Goal: Transaction & Acquisition: Subscribe to service/newsletter

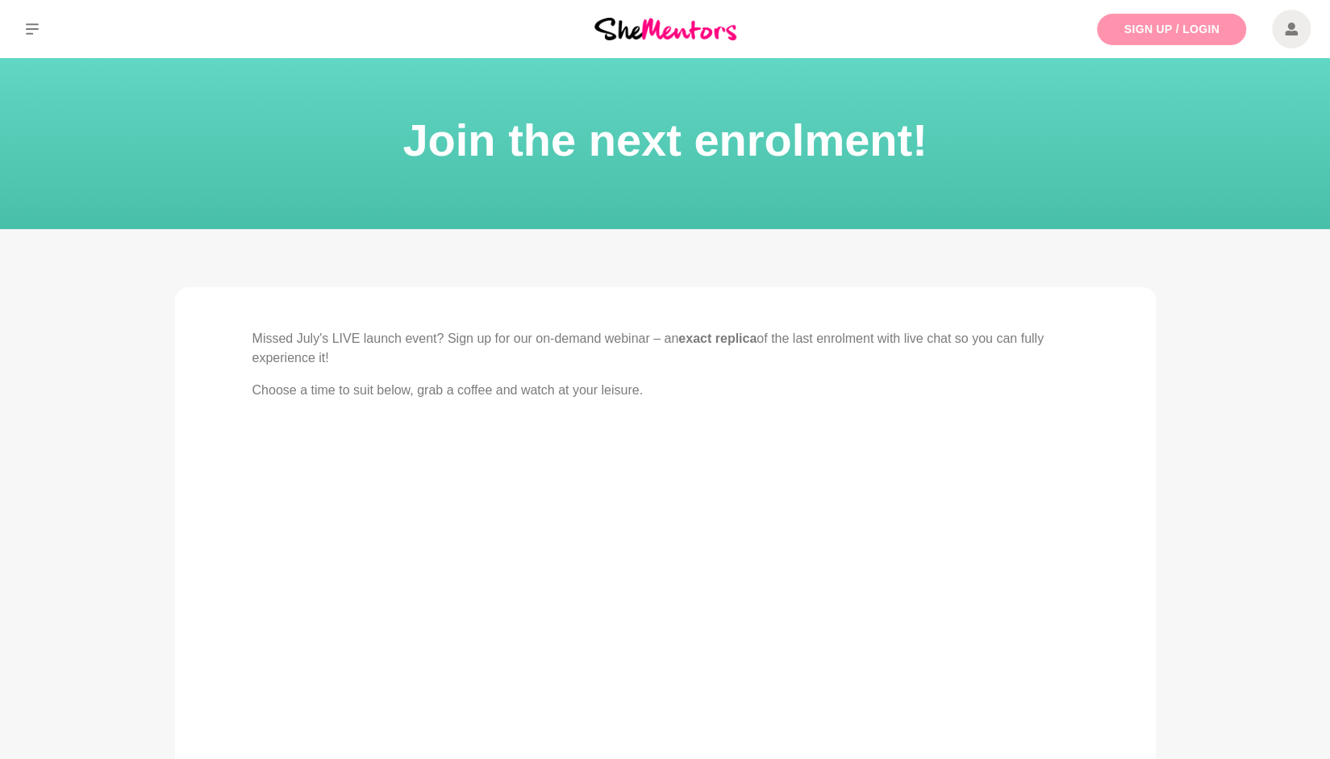
click at [1167, 29] on link "Sign Up / Login" at bounding box center [1171, 29] width 149 height 31
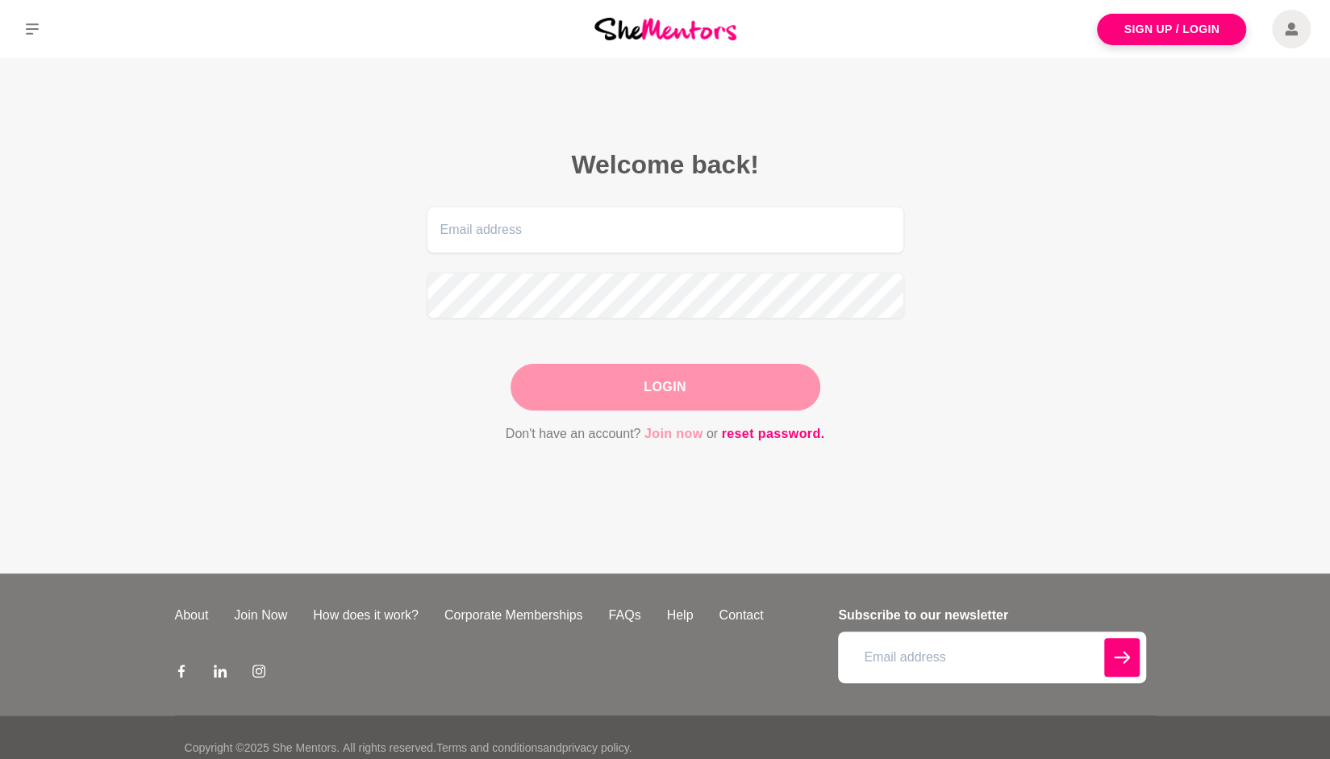
click at [677, 435] on link "Join now" at bounding box center [674, 434] width 59 height 21
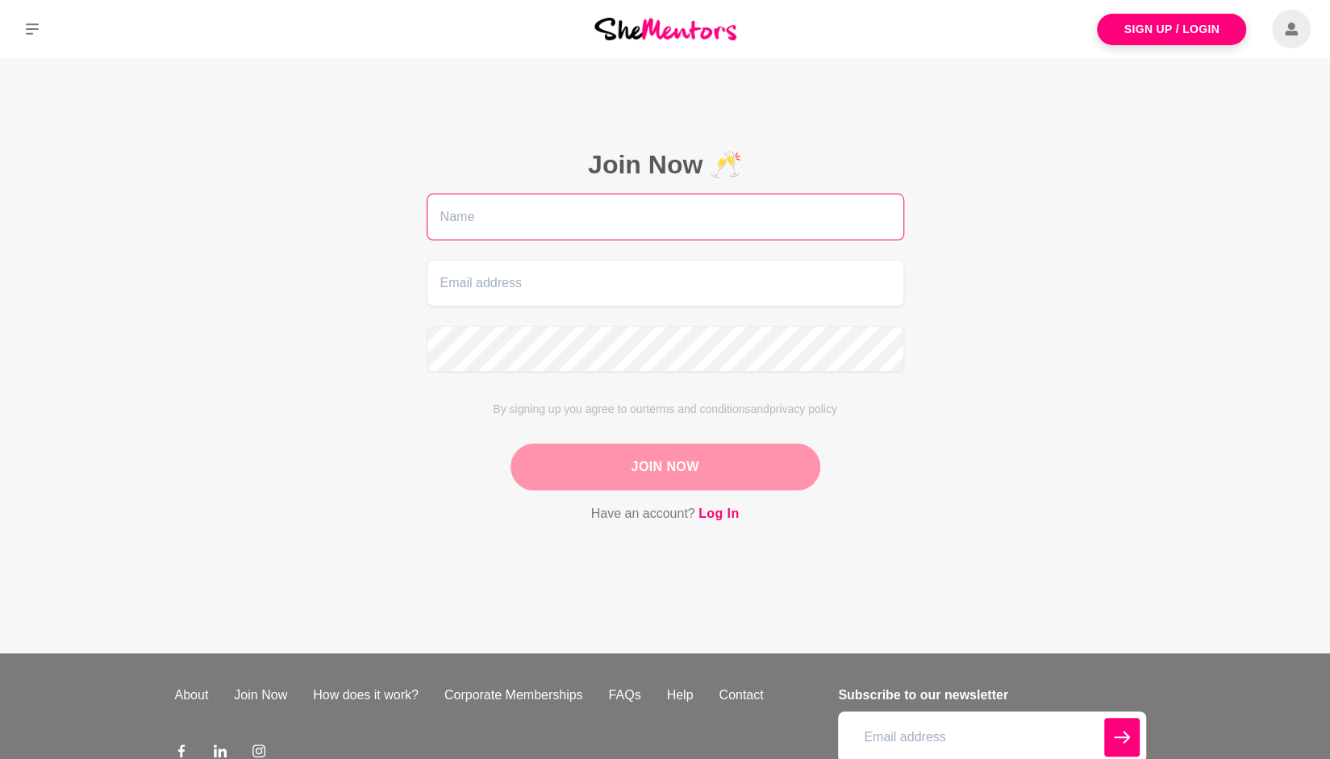
click at [486, 206] on input "text" at bounding box center [666, 217] width 478 height 47
type input "Usha"
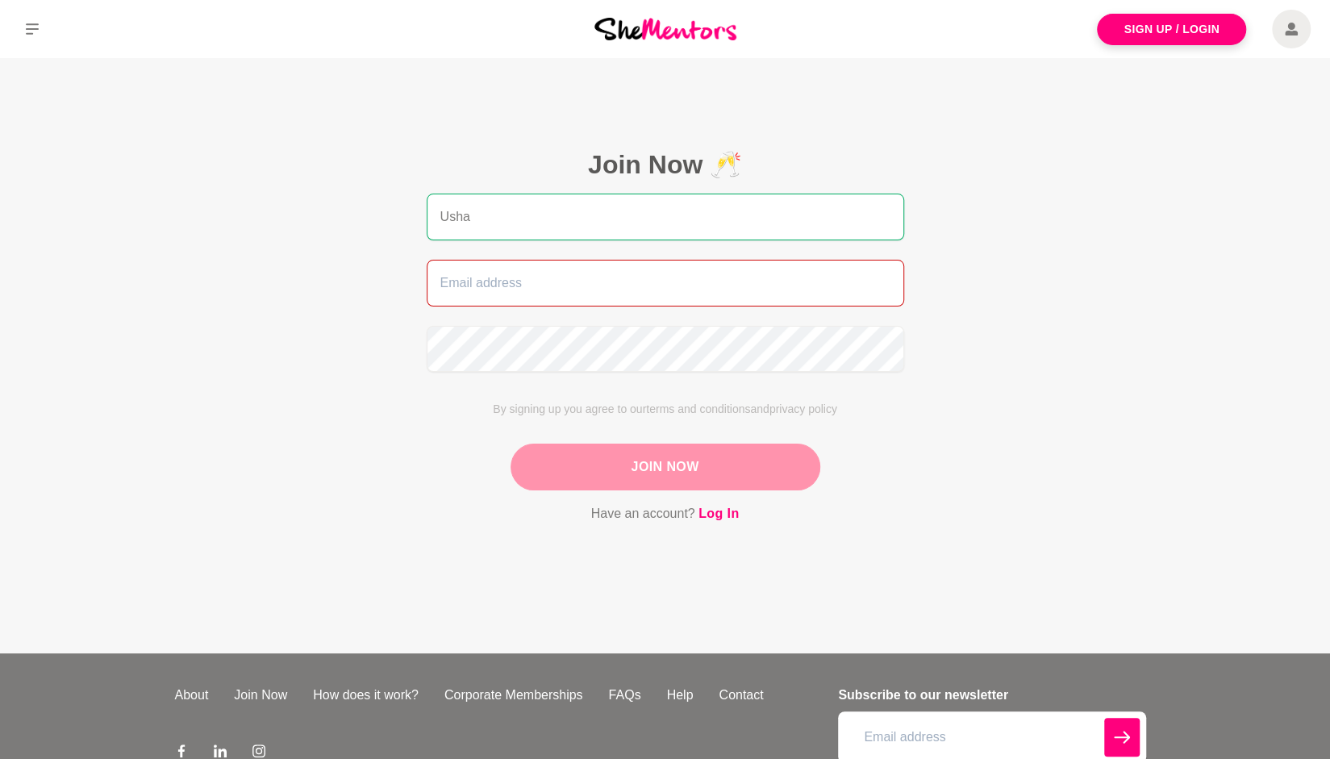
click at [479, 278] on input "email" at bounding box center [666, 283] width 478 height 47
type input "[EMAIL_ADDRESS][DOMAIN_NAME]"
click at [667, 462] on button "Join Now" at bounding box center [666, 467] width 310 height 47
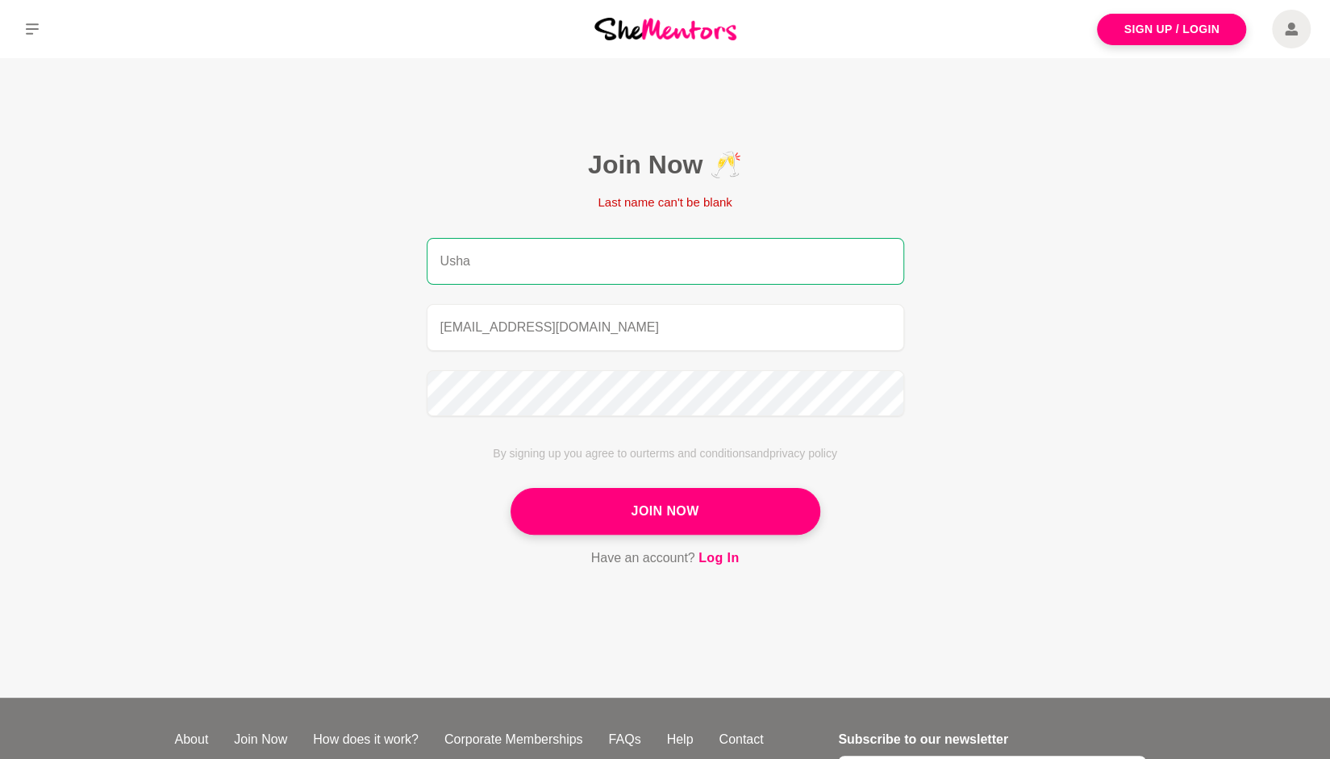
click at [494, 257] on input "Usha" at bounding box center [666, 261] width 478 height 47
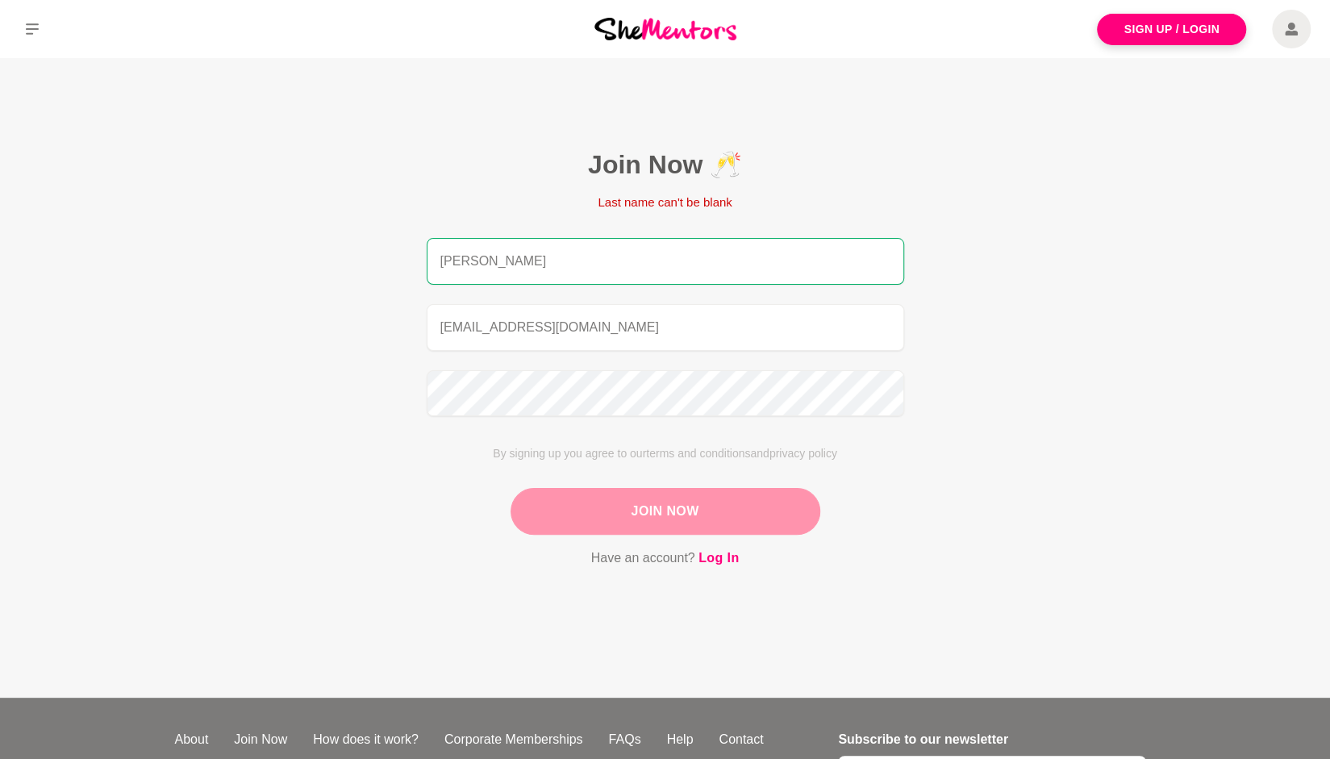
type input "[PERSON_NAME]"
click at [674, 517] on button "Join Now" at bounding box center [666, 511] width 310 height 47
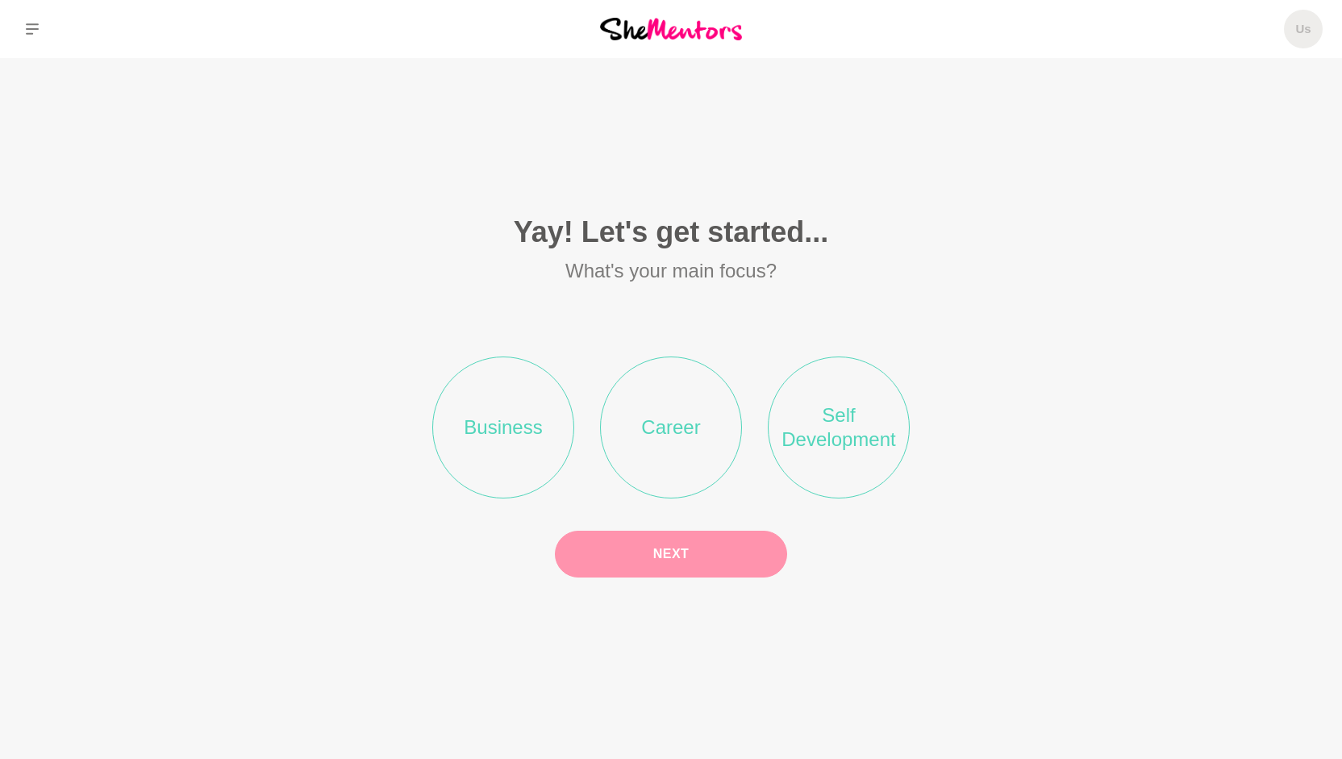
click at [869, 438] on li "Self Development" at bounding box center [839, 428] width 142 height 142
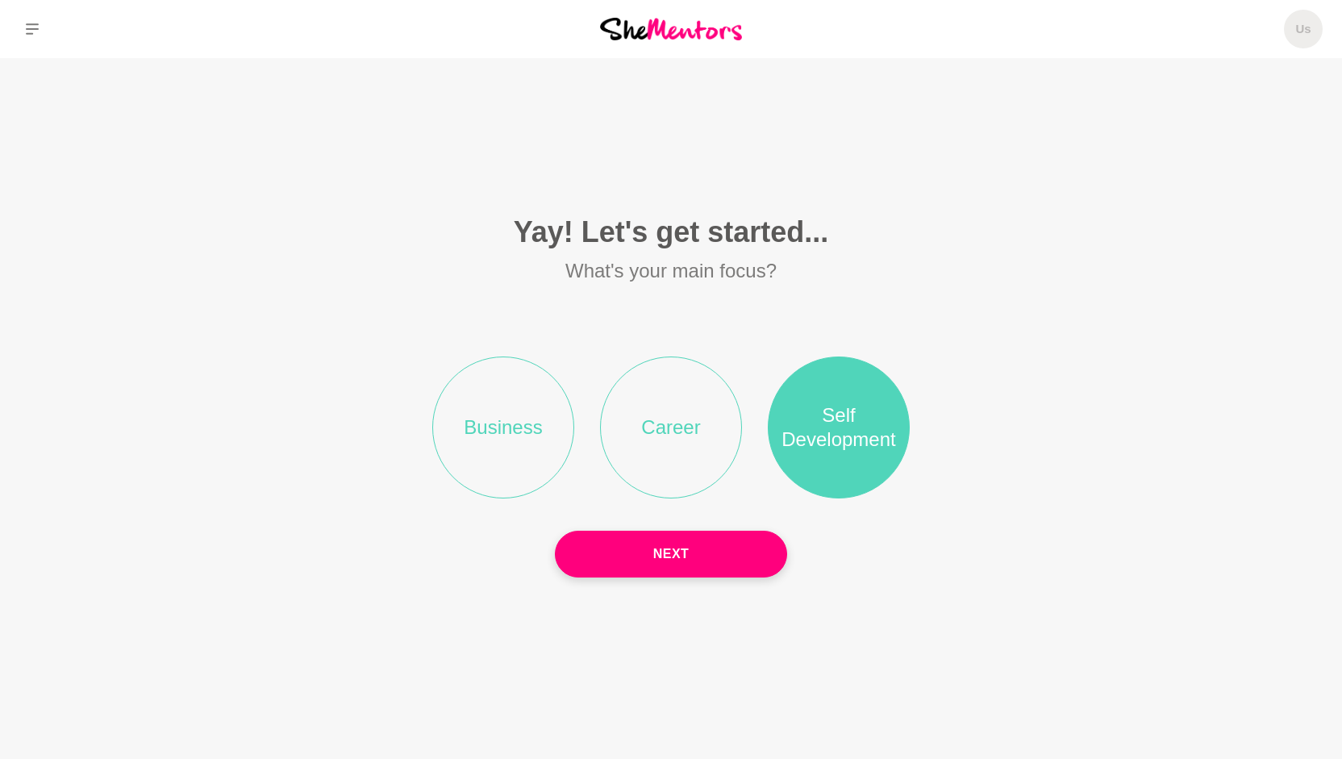
click at [684, 422] on li "Career" at bounding box center [671, 428] width 142 height 142
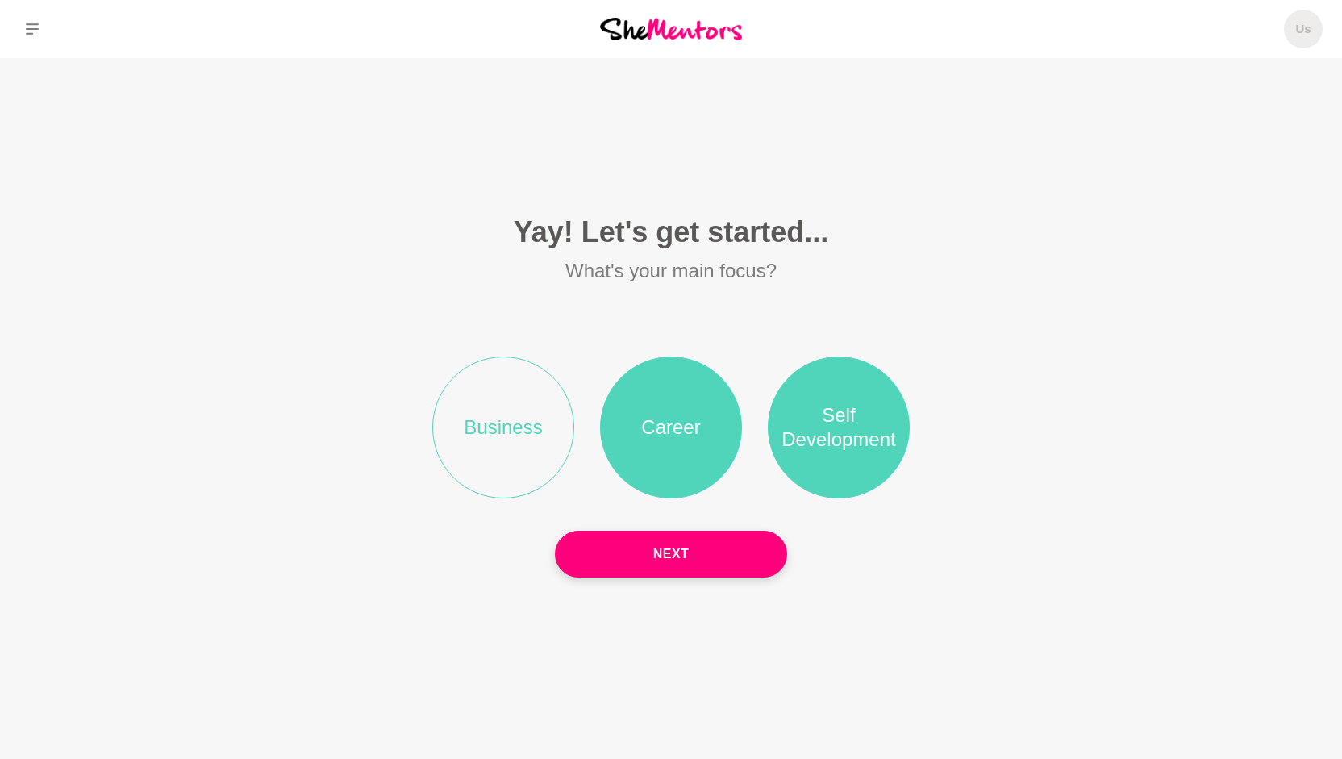
click at [495, 443] on li "Business" at bounding box center [503, 428] width 142 height 142
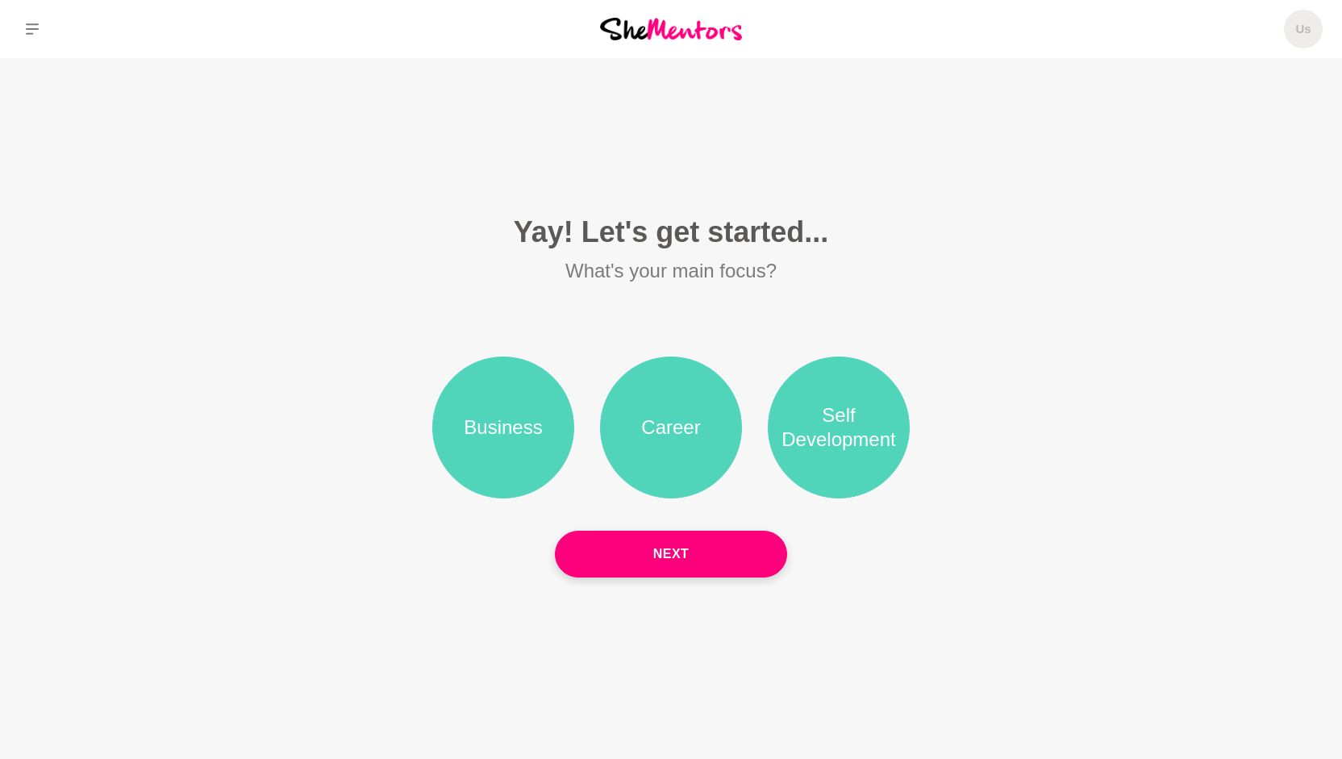
click at [657, 545] on button "Next" at bounding box center [671, 554] width 232 height 47
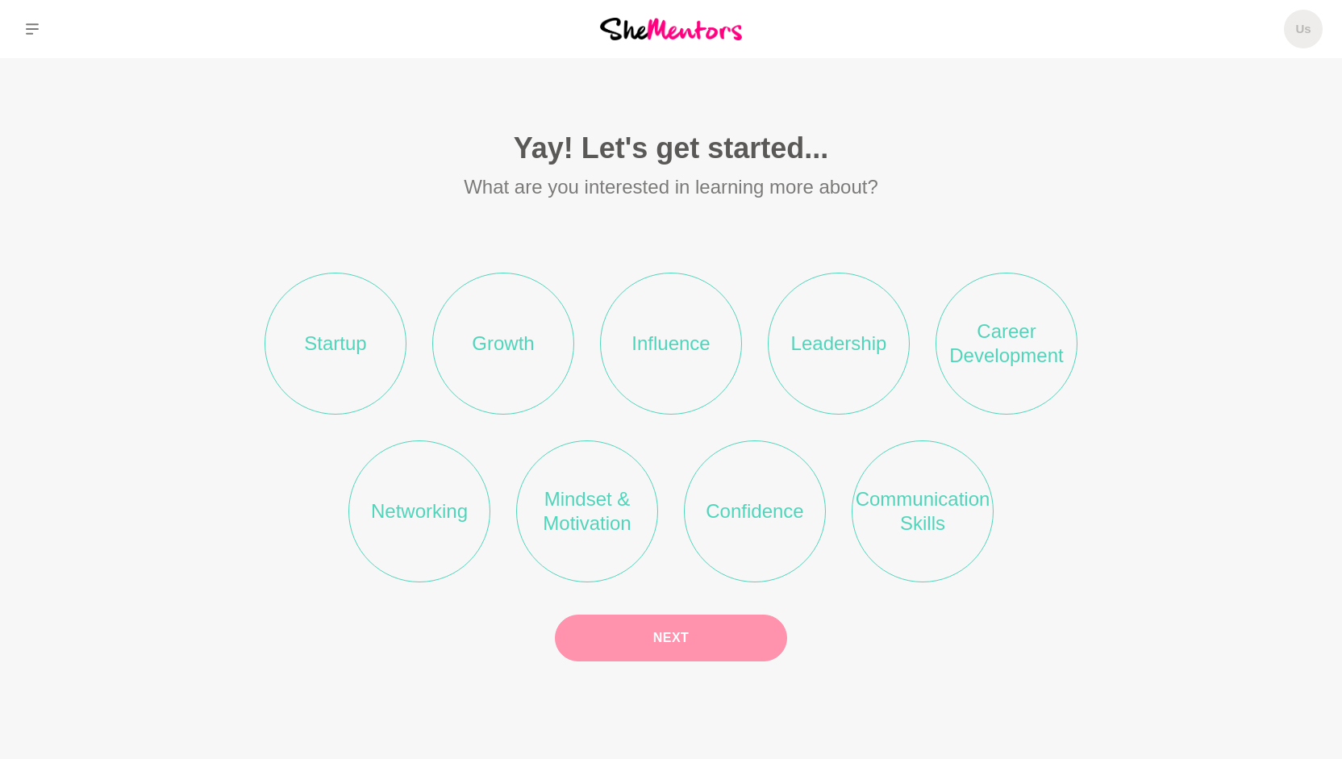
click at [395, 528] on li "Networking" at bounding box center [420, 512] width 142 height 142
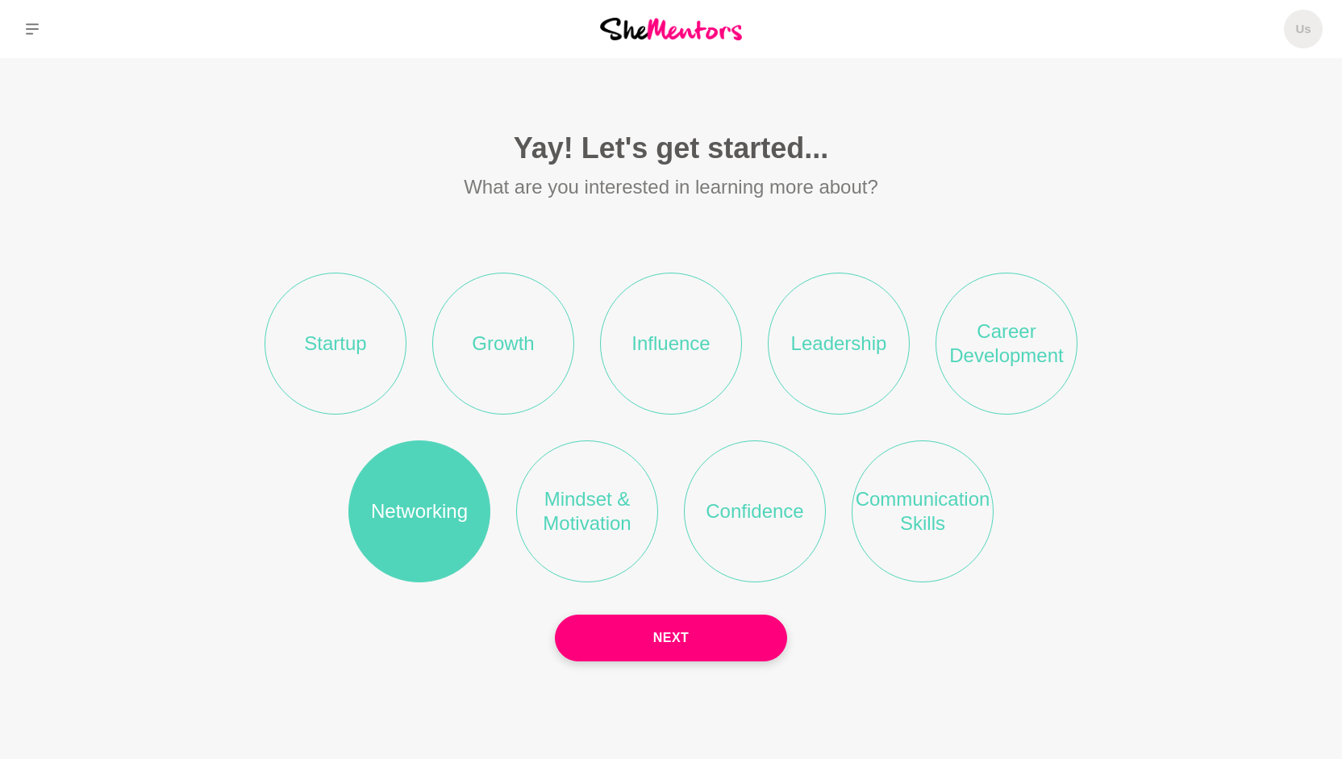
click at [608, 511] on li "Mindset & Motivation" at bounding box center [587, 512] width 142 height 142
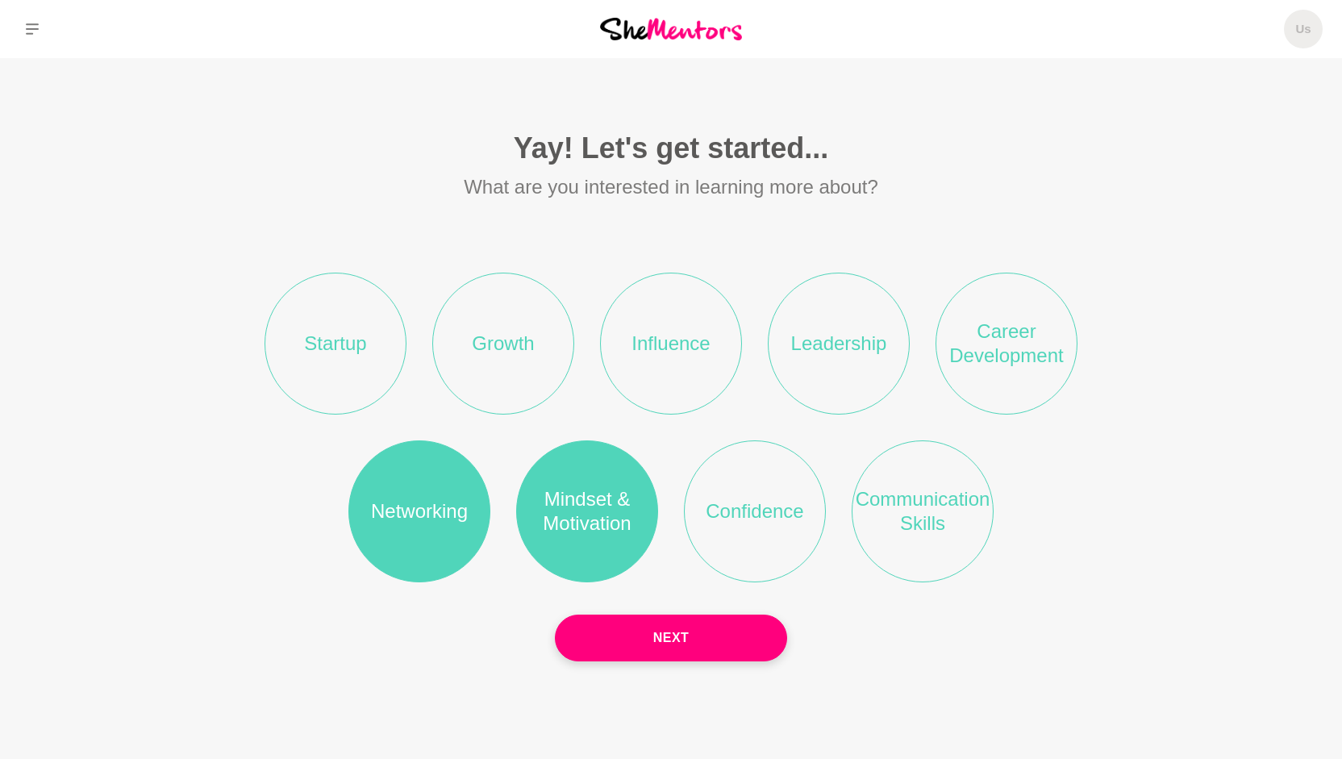
click at [984, 365] on li "Career Development" at bounding box center [1007, 344] width 142 height 142
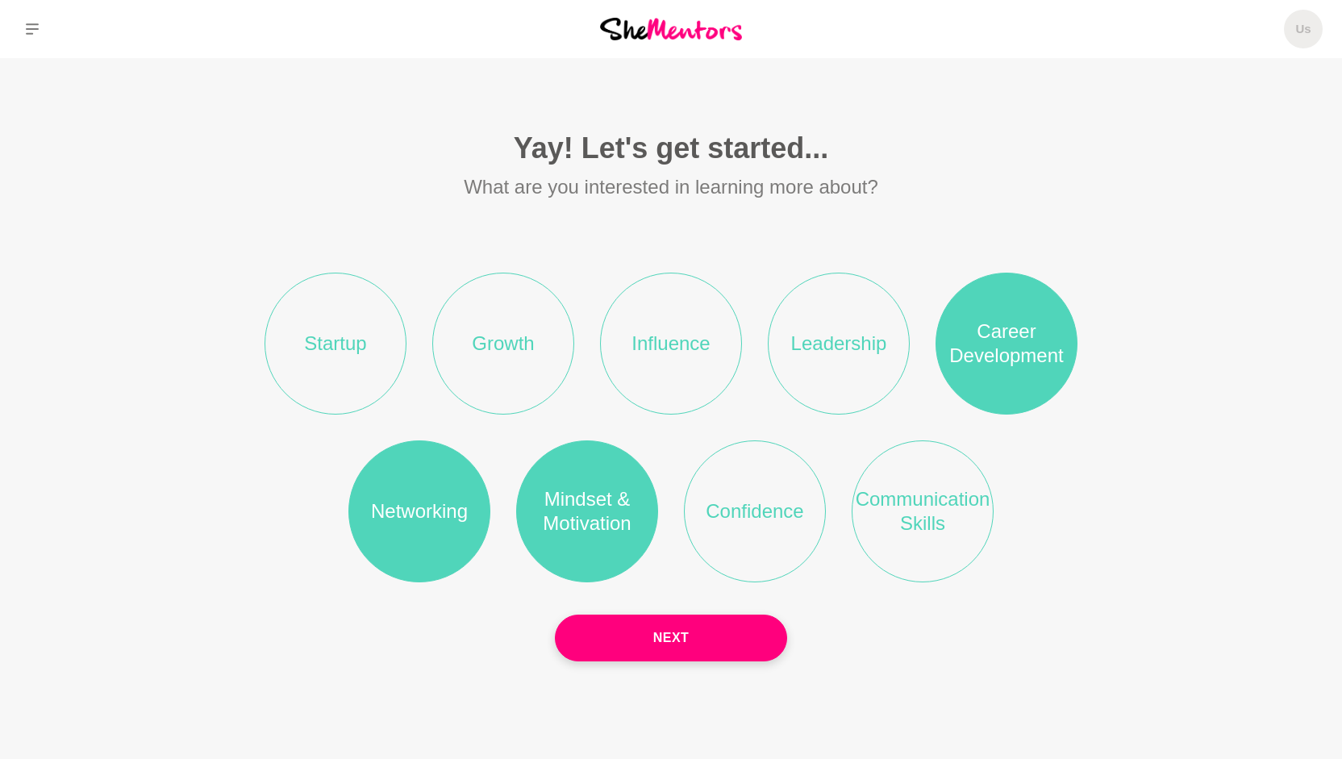
click at [507, 366] on li "Growth" at bounding box center [503, 344] width 142 height 142
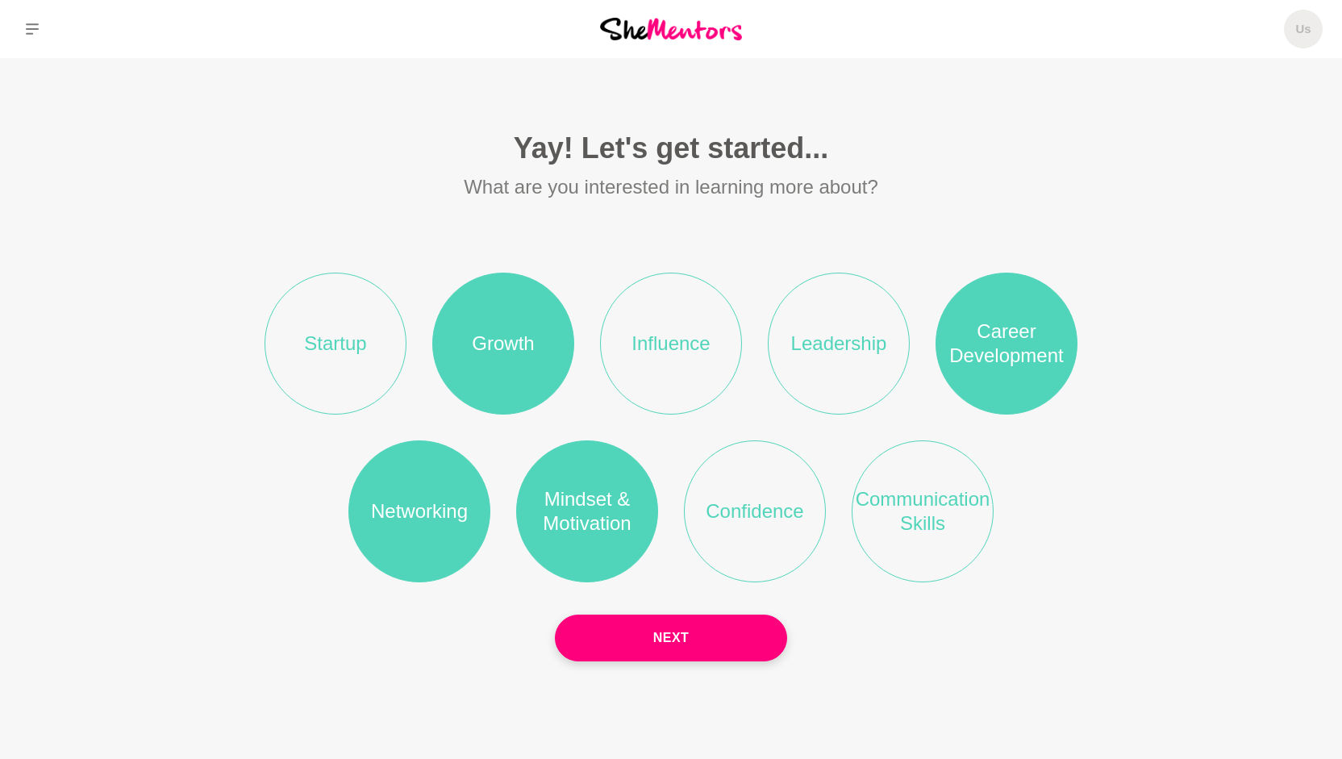
click at [658, 356] on li "Influence" at bounding box center [671, 344] width 142 height 142
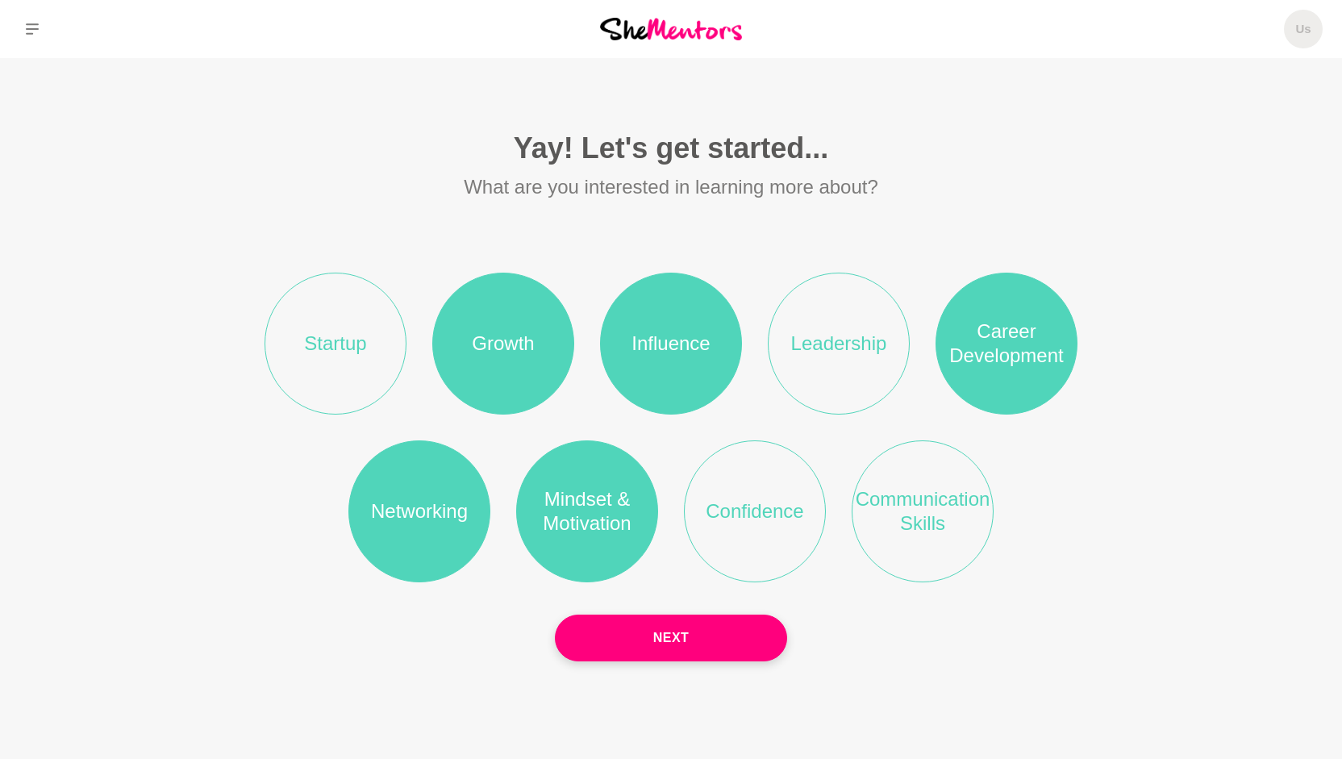
click at [355, 367] on li "Startup" at bounding box center [336, 344] width 142 height 142
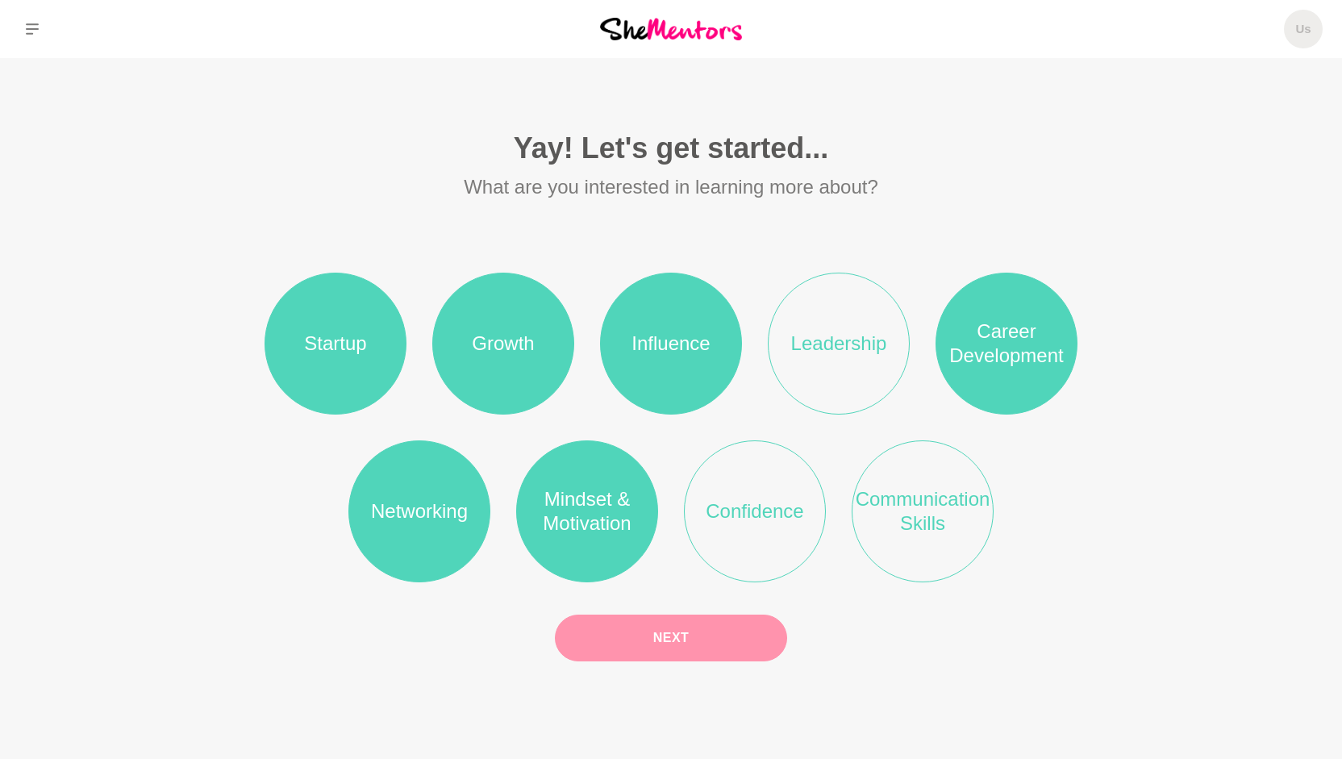
click at [653, 635] on button "Next" at bounding box center [671, 638] width 232 height 47
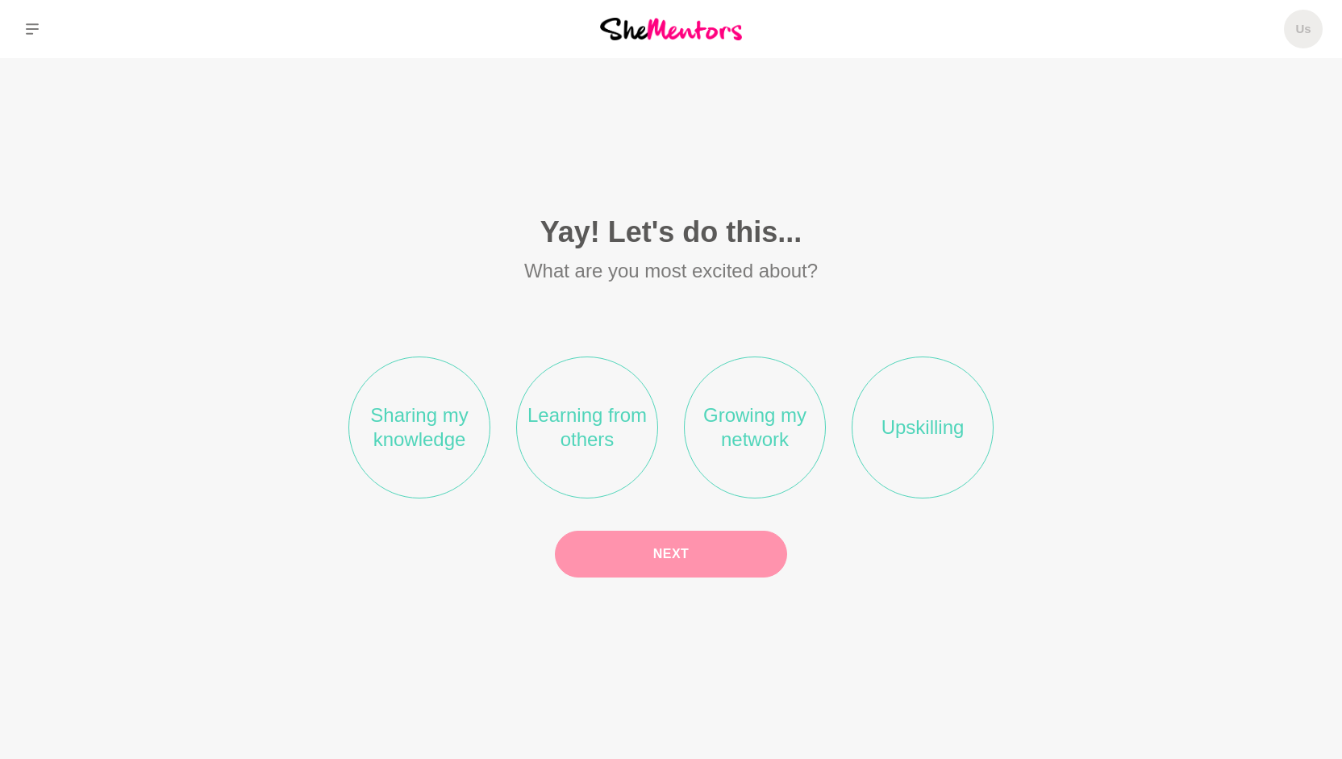
click at [439, 442] on li "Sharing my knowledge" at bounding box center [420, 428] width 142 height 142
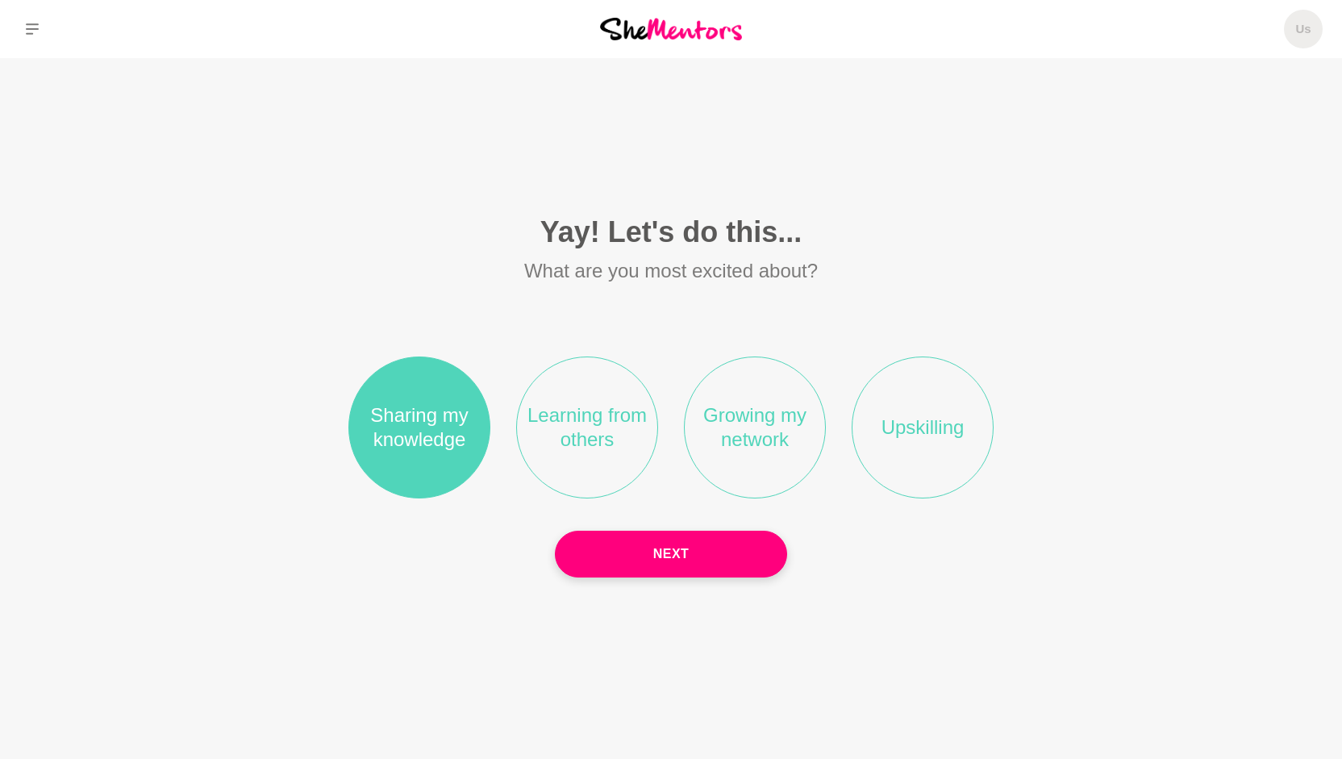
click at [633, 430] on li "Learning from others" at bounding box center [587, 428] width 142 height 142
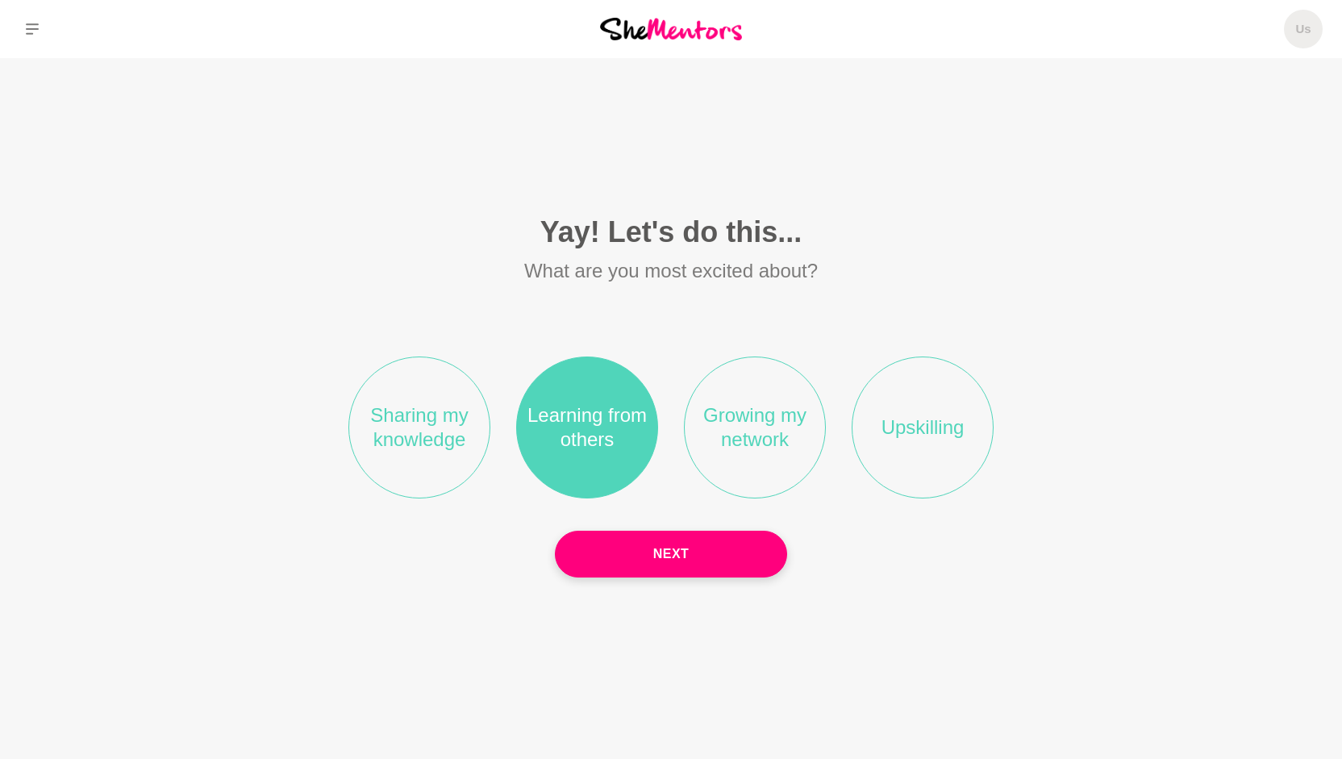
click at [765, 449] on li "Growing my network" at bounding box center [755, 428] width 142 height 142
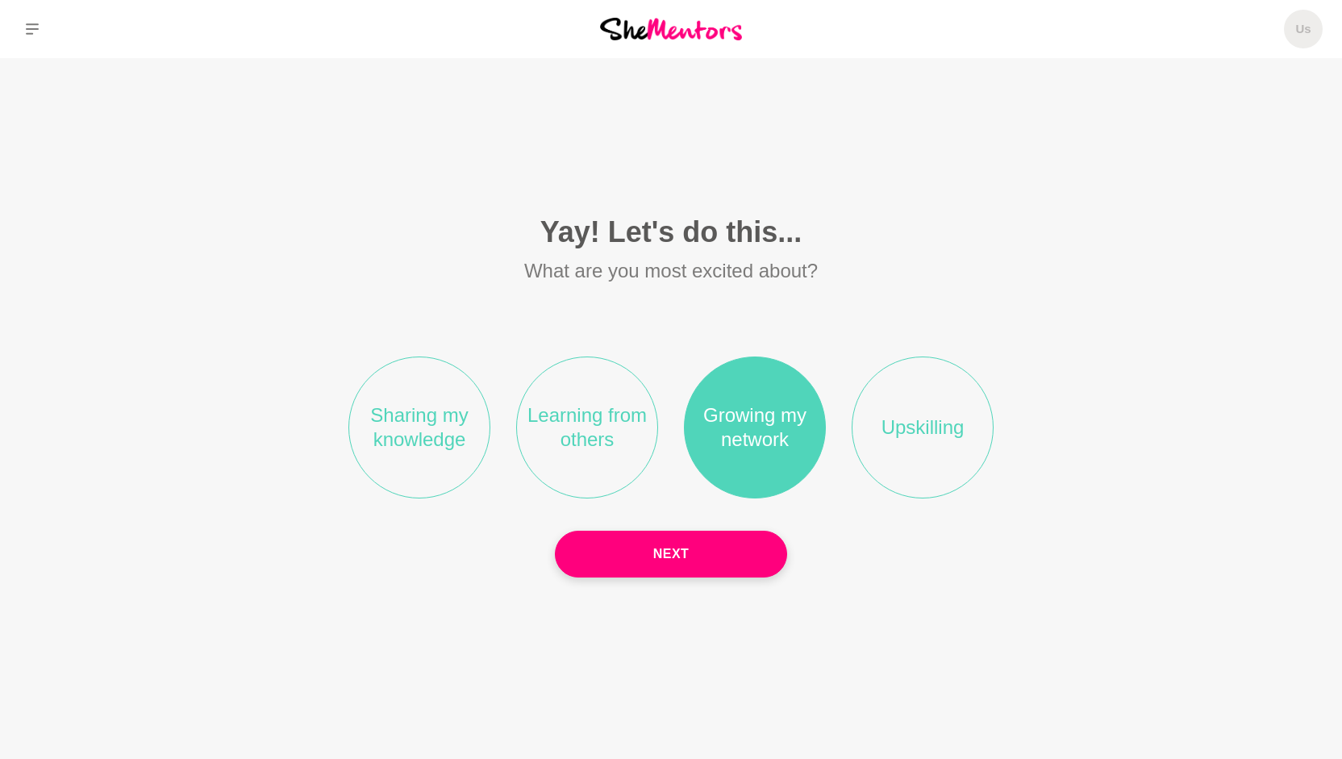
click at [921, 449] on li "Upskilling" at bounding box center [923, 428] width 142 height 142
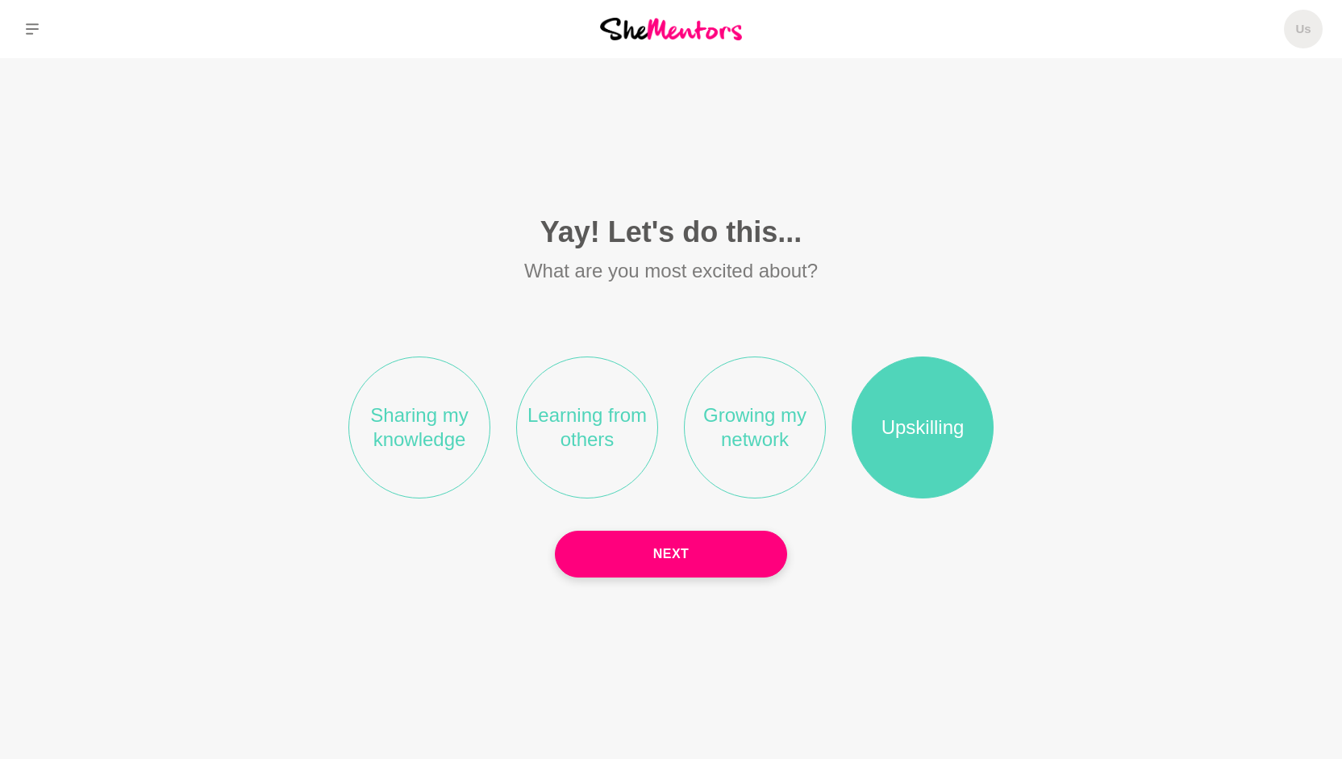
click at [741, 438] on li "Growing my network" at bounding box center [755, 428] width 142 height 142
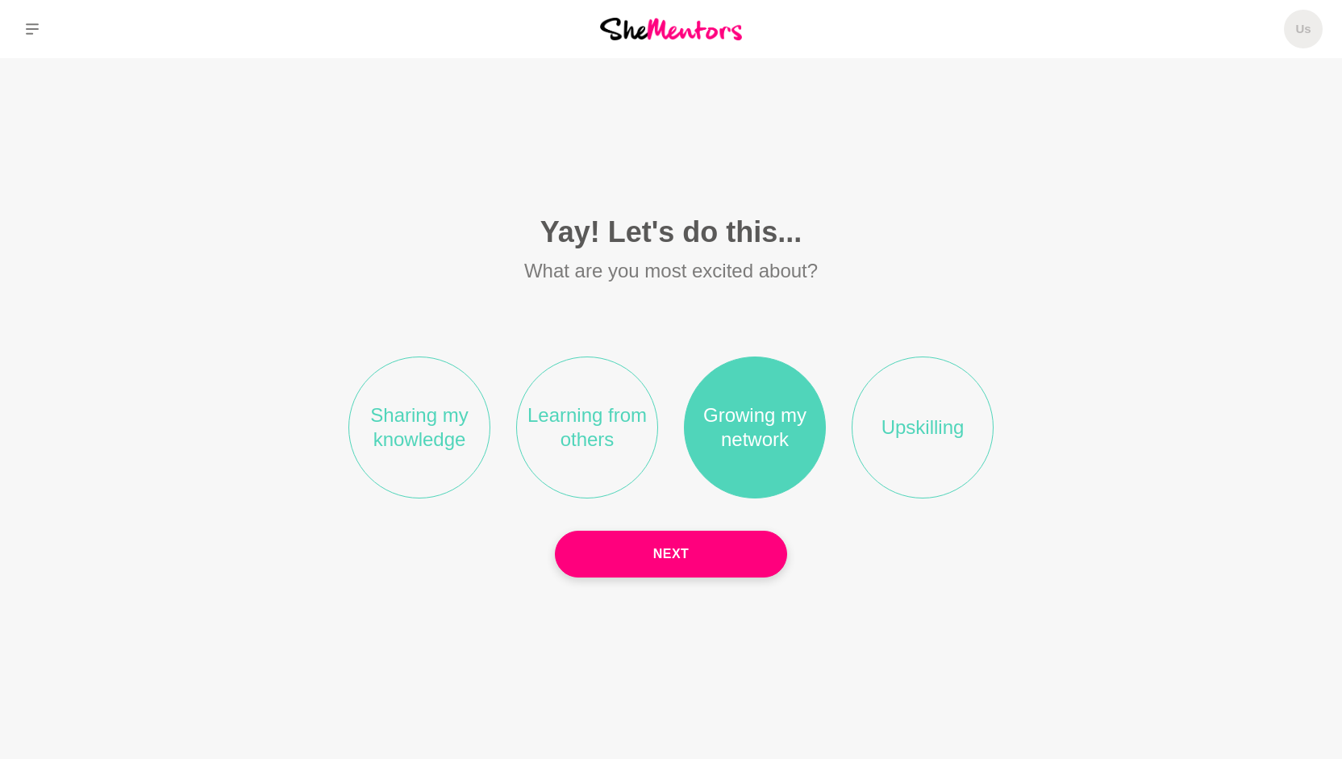
click at [907, 445] on li "Upskilling" at bounding box center [923, 428] width 142 height 142
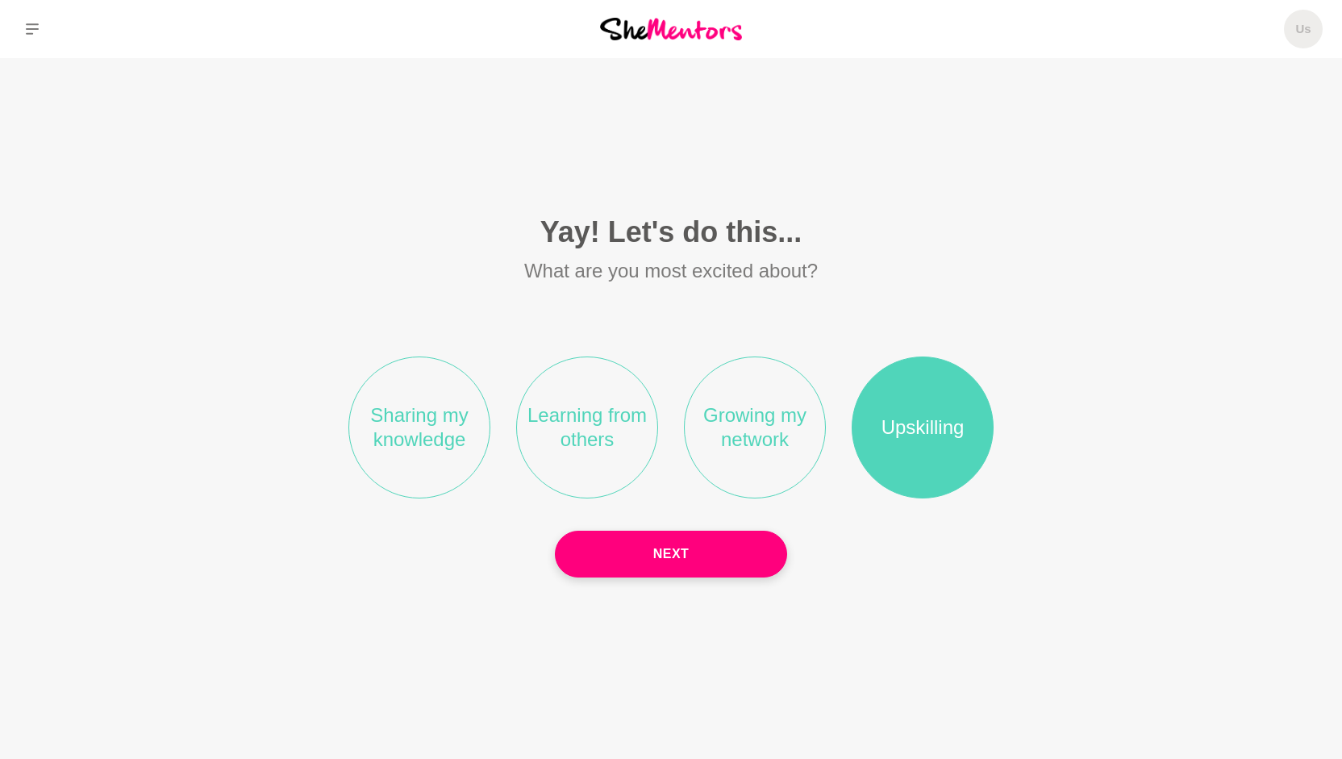
click at [758, 453] on li "Growing my network" at bounding box center [755, 428] width 142 height 142
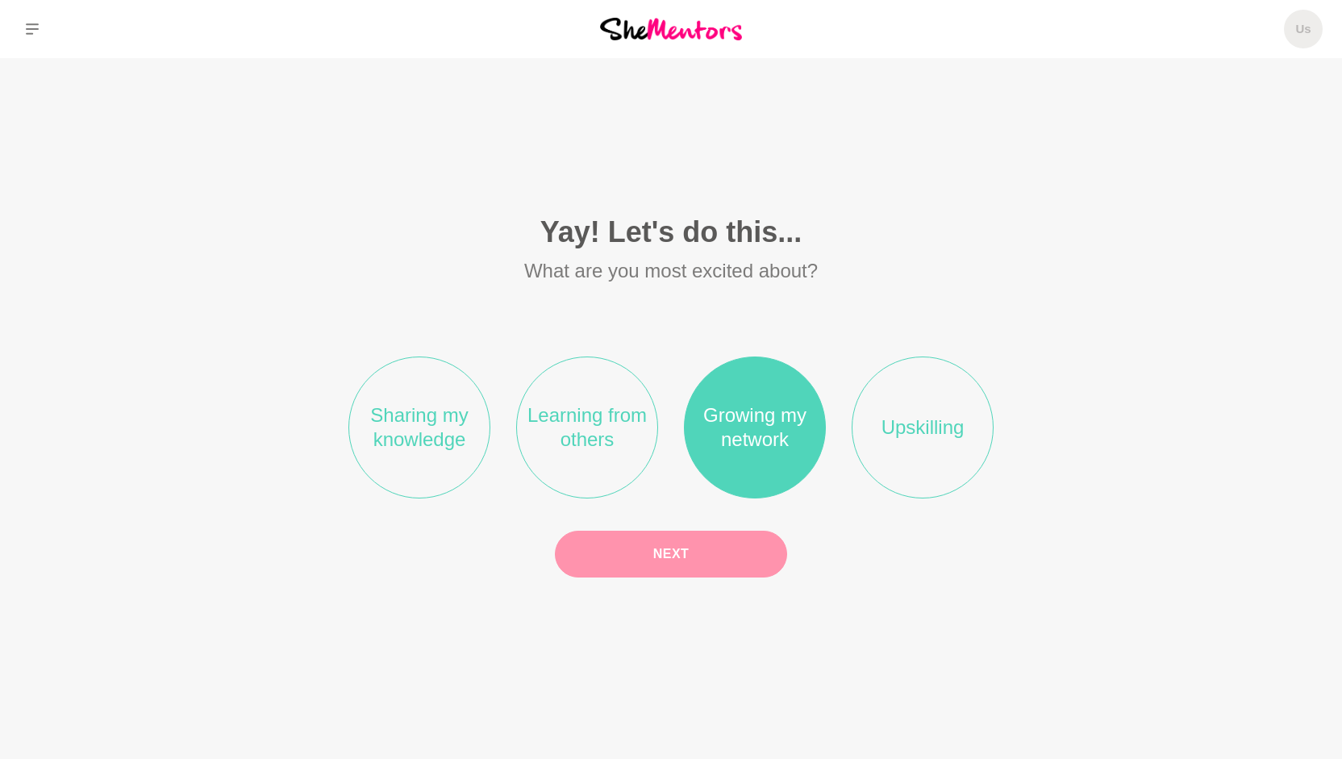
click at [666, 562] on button "Next" at bounding box center [671, 554] width 232 height 47
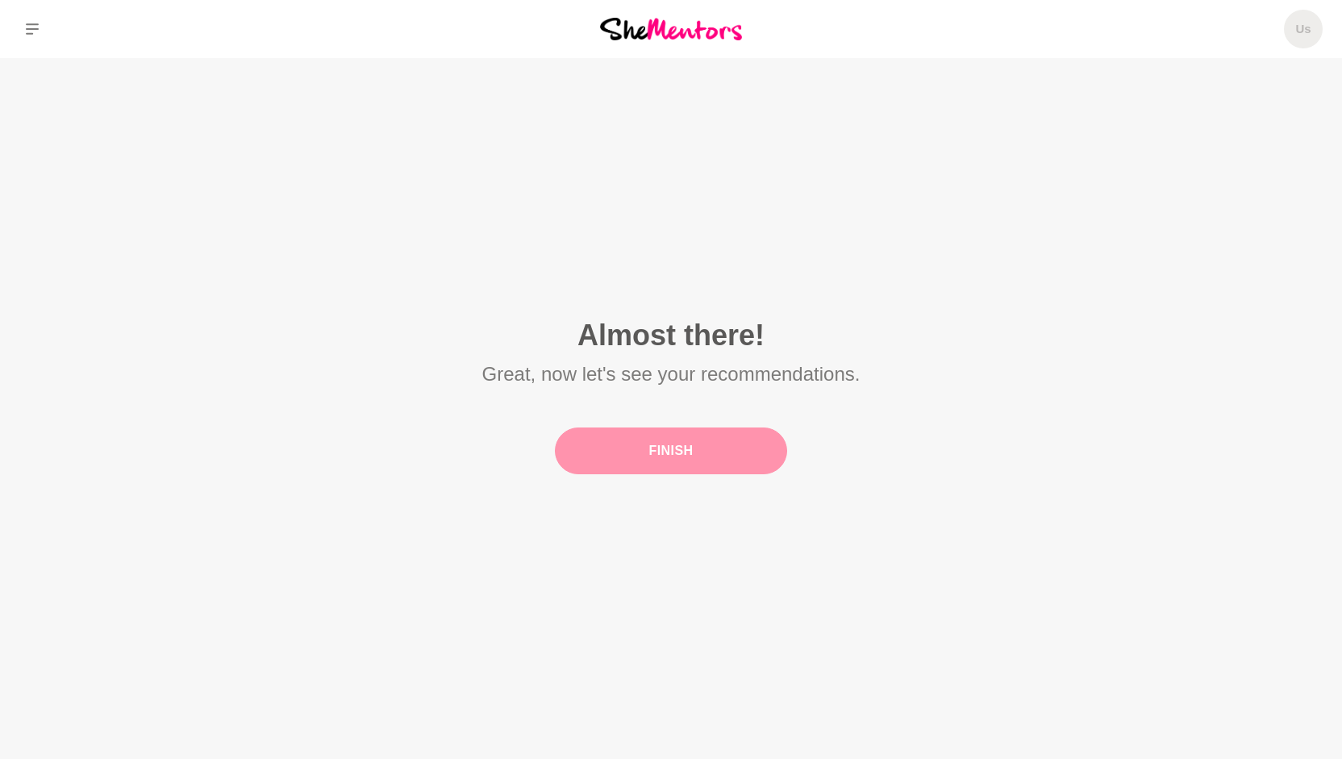
click at [708, 457] on button "Finish" at bounding box center [671, 451] width 232 height 47
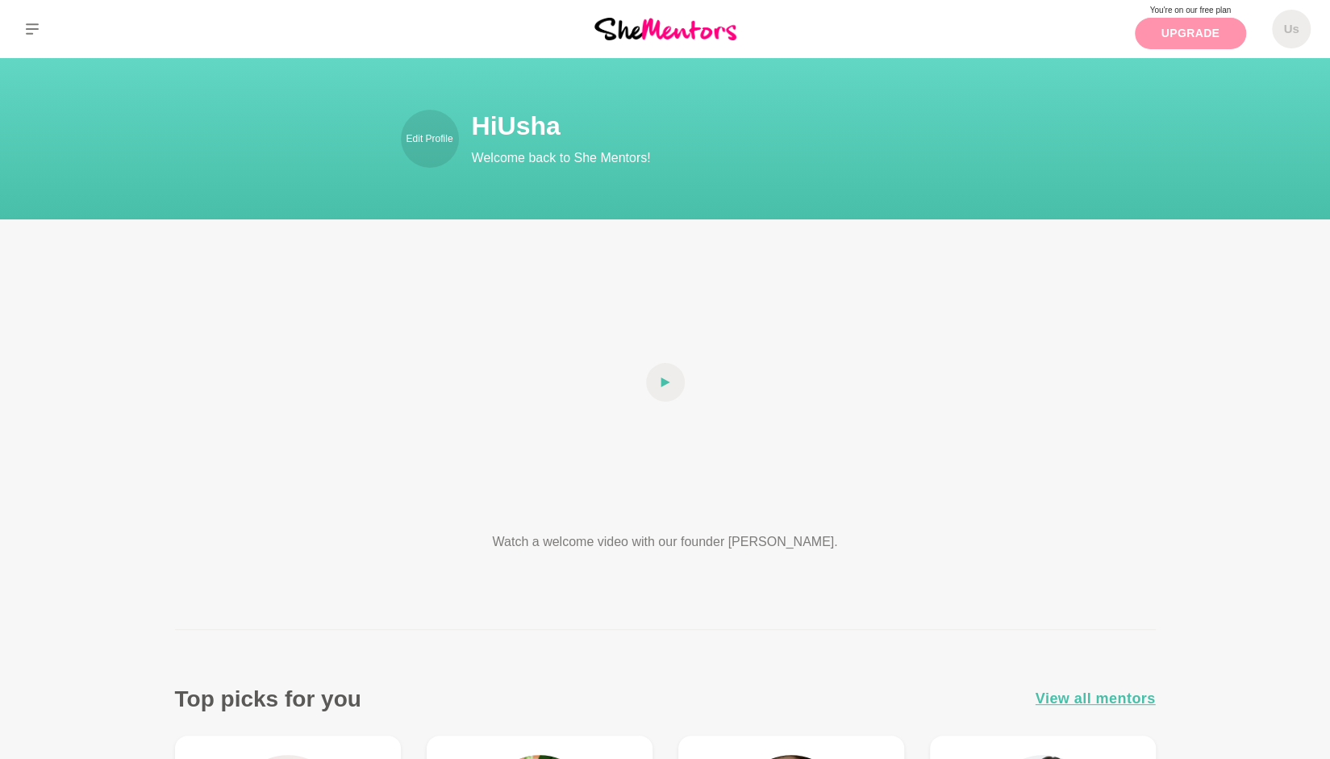
click at [1190, 31] on link "Upgrade" at bounding box center [1190, 33] width 111 height 31
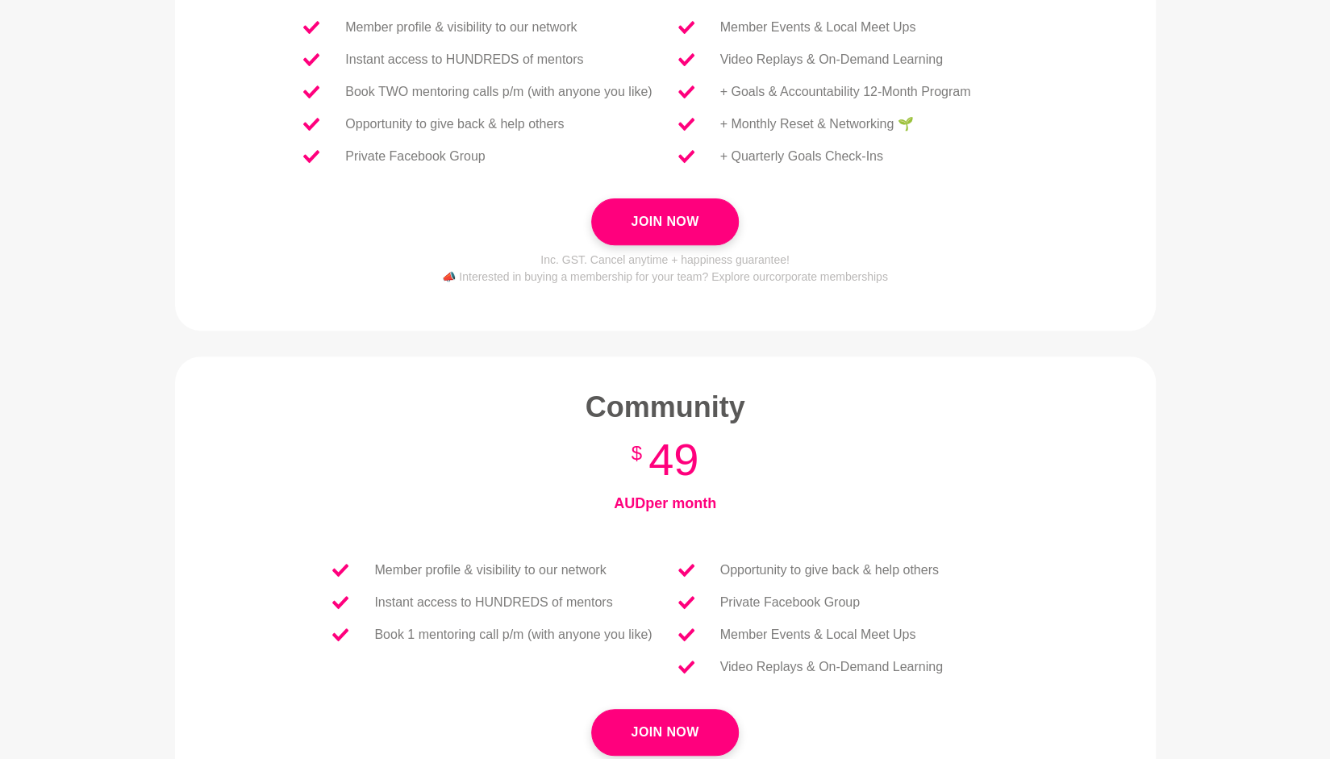
scroll to position [403, 0]
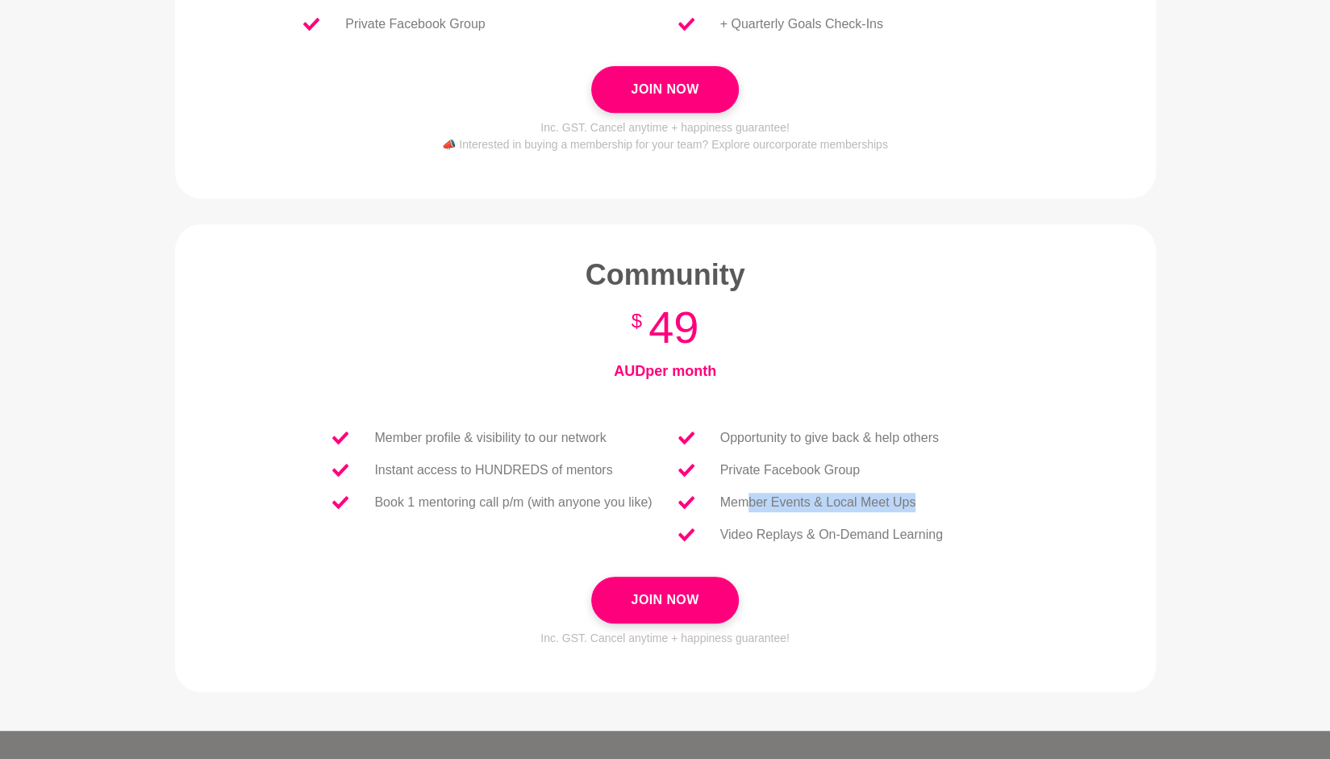
drag, startPoint x: 744, startPoint y: 501, endPoint x: 947, endPoint y: 504, distance: 203.3
click at [947, 504] on li "Member Events & Local Meet Ups" at bounding box center [811, 502] width 290 height 32
click at [777, 537] on p "Video Replays & On-Demand Learning" at bounding box center [831, 534] width 223 height 19
drag, startPoint x: 739, startPoint y: 536, endPoint x: 947, endPoint y: 535, distance: 208.2
click at [947, 535] on li "Video Replays & On-Demand Learning" at bounding box center [811, 535] width 290 height 32
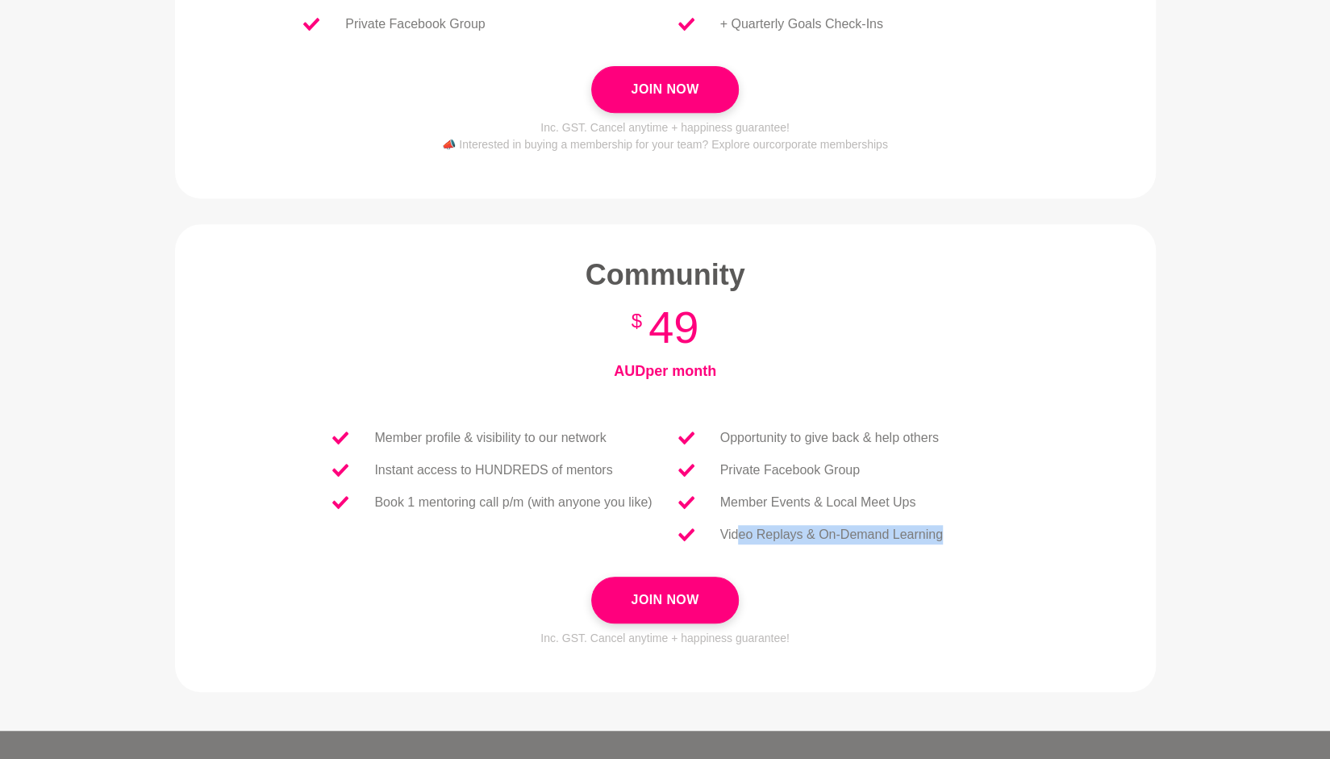
click at [891, 536] on p "Video Replays & On-Demand Learning" at bounding box center [831, 534] width 223 height 19
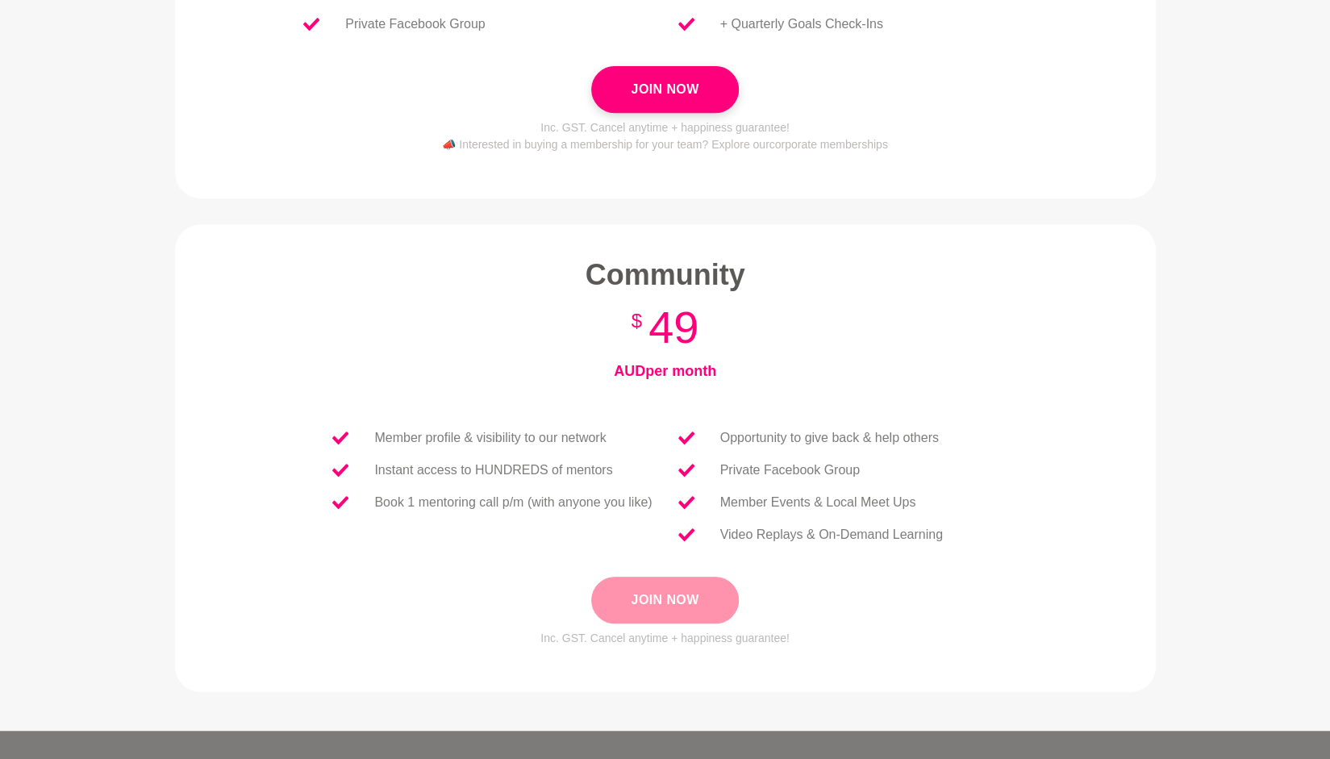
click at [657, 594] on button "Join Now" at bounding box center [664, 600] width 147 height 47
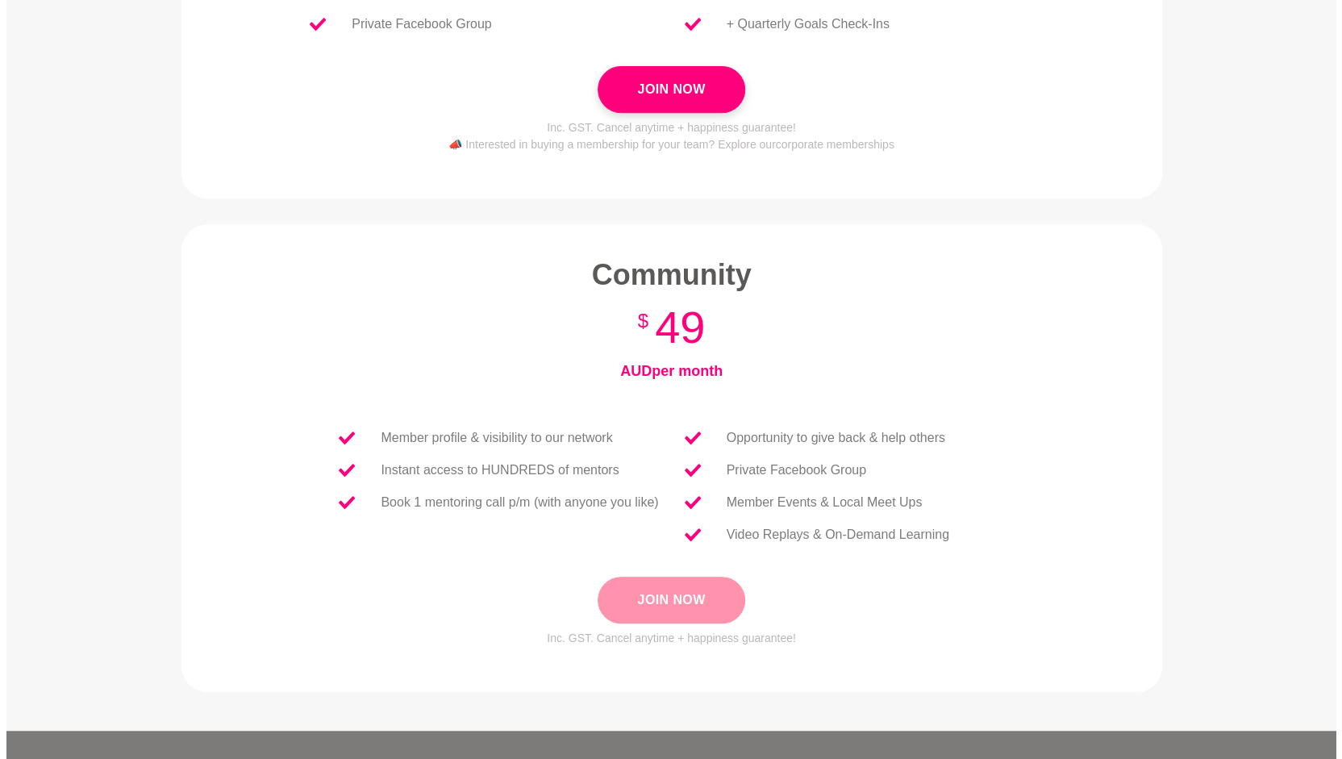
scroll to position [0, 0]
